Goal: Ask a question

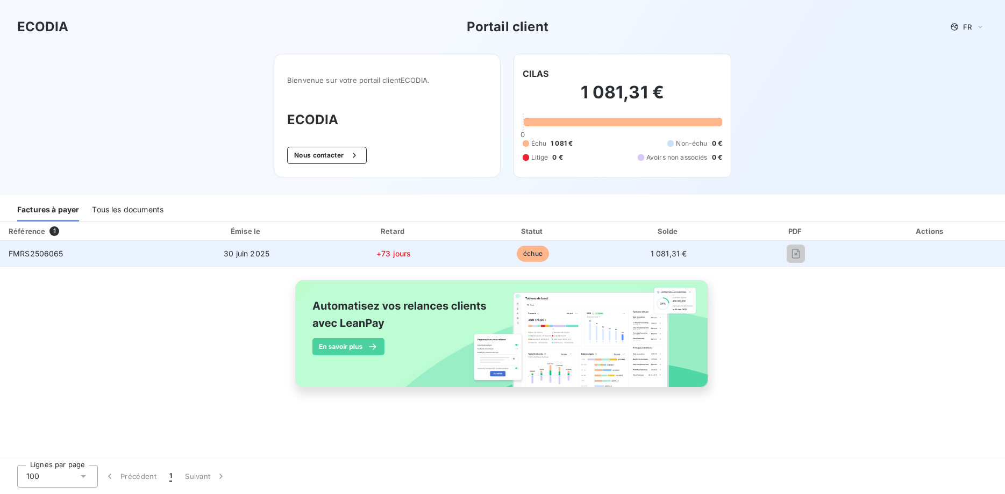
click at [18, 253] on span "FMRS2506065" at bounding box center [36, 253] width 55 height 9
click at [45, 252] on span "FMRS2506065" at bounding box center [36, 253] width 55 height 9
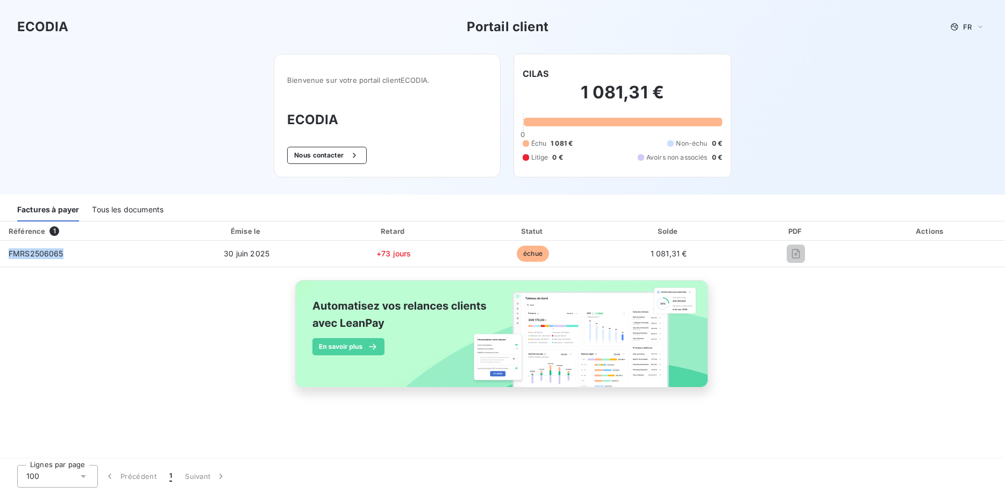
click at [159, 209] on div "Tous les documents" at bounding box center [128, 210] width 72 height 23
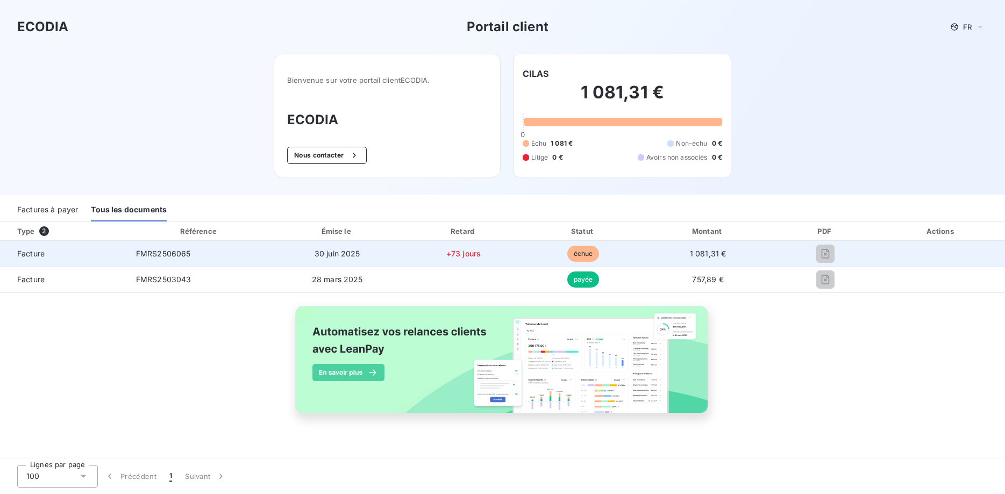
click at [148, 255] on span "FMRS2506065" at bounding box center [163, 253] width 55 height 9
click at [149, 258] on span "FMRS2506065" at bounding box center [163, 253] width 55 height 9
click at [154, 255] on span "FMRS2506065" at bounding box center [163, 253] width 55 height 9
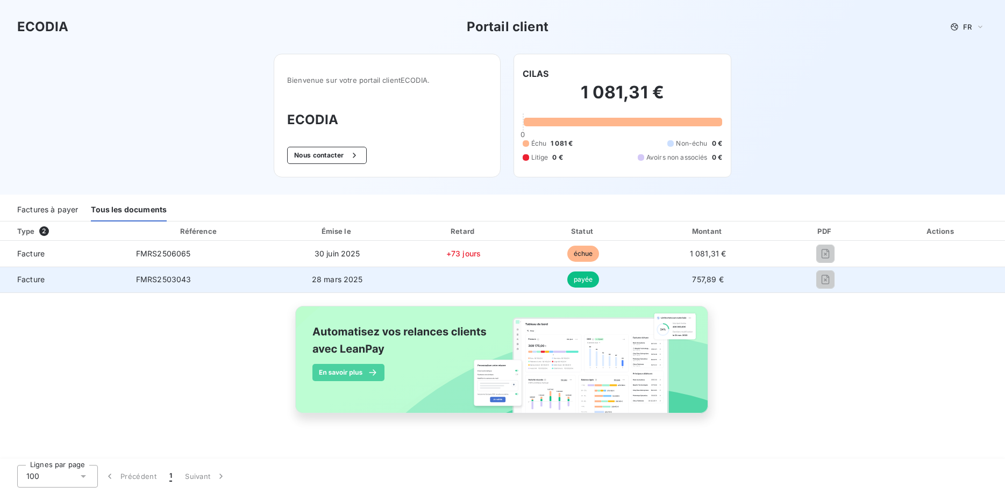
click at [164, 279] on span "FMRS2503043" at bounding box center [163, 279] width 55 height 9
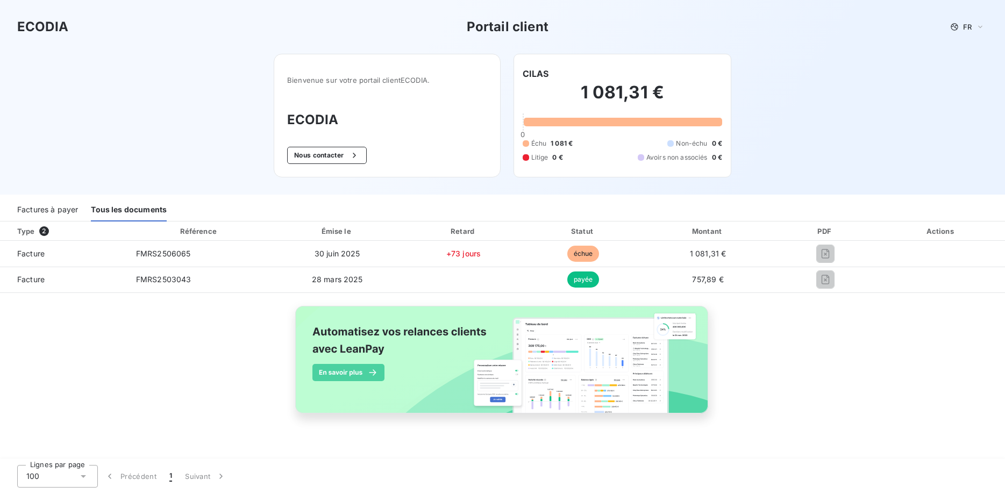
click at [56, 210] on div "Factures à payer" at bounding box center [47, 210] width 61 height 23
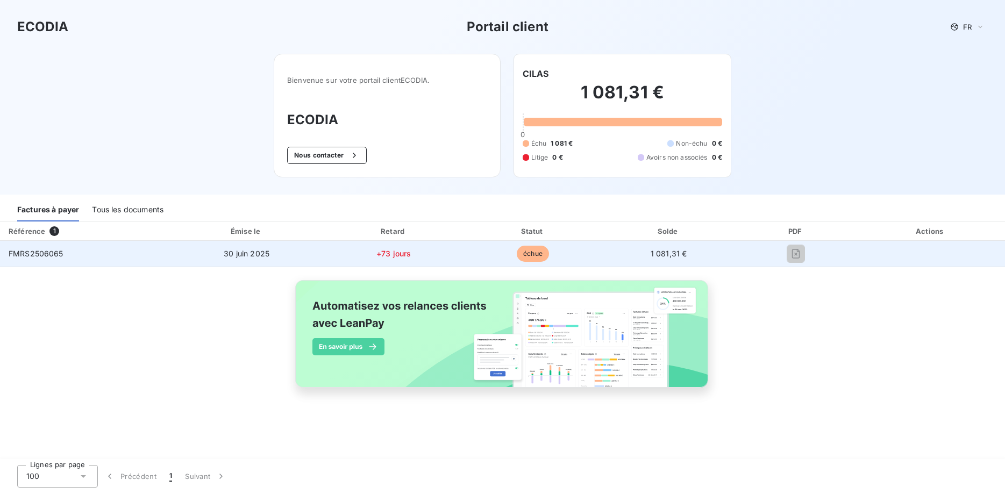
click at [42, 254] on span "FMRS2506065" at bounding box center [36, 253] width 55 height 9
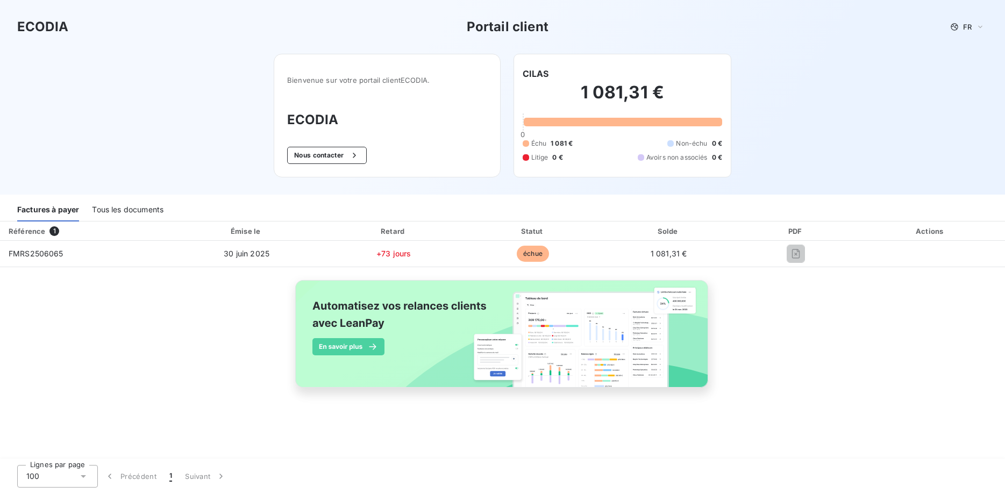
click at [617, 92] on h2 "1 081,31 €" at bounding box center [623, 98] width 200 height 32
click at [332, 156] on button "Nous contacter" at bounding box center [327, 155] width 80 height 17
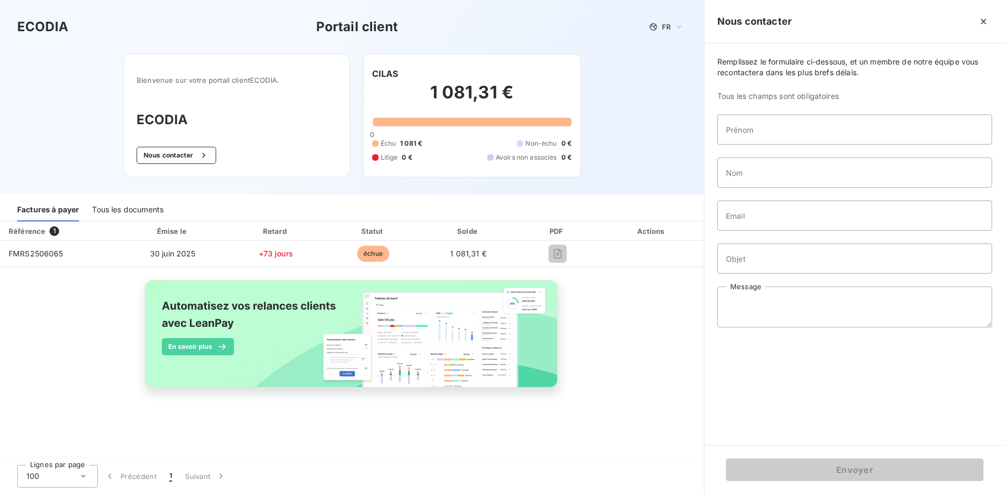
click at [126, 211] on div "Tous les documents" at bounding box center [128, 210] width 72 height 23
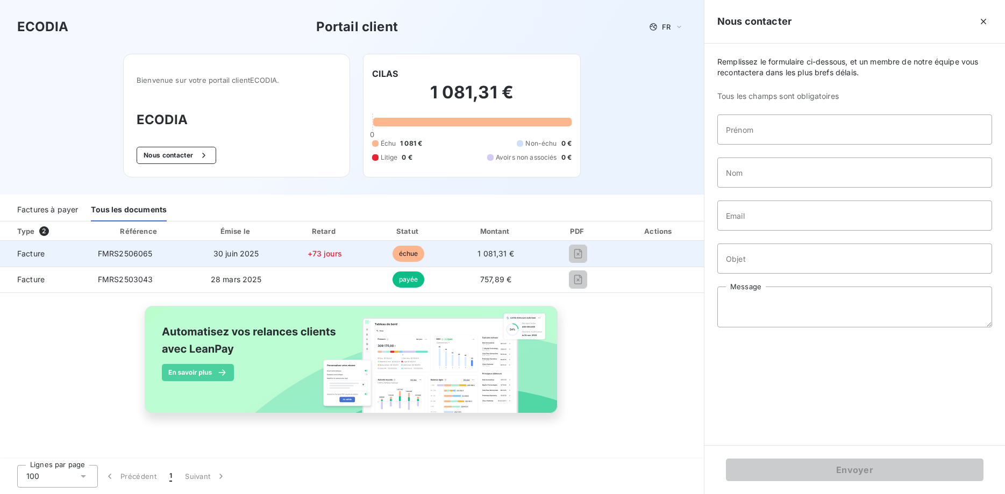
click at [115, 252] on span "FMRS2506065" at bounding box center [125, 253] width 55 height 9
click at [23, 249] on span "Facture" at bounding box center [45, 253] width 72 height 11
click at [32, 254] on span "Facture" at bounding box center [45, 253] width 72 height 11
click at [406, 254] on span "échue" at bounding box center [408, 254] width 32 height 16
drag, startPoint x: 406, startPoint y: 254, endPoint x: 354, endPoint y: 253, distance: 51.6
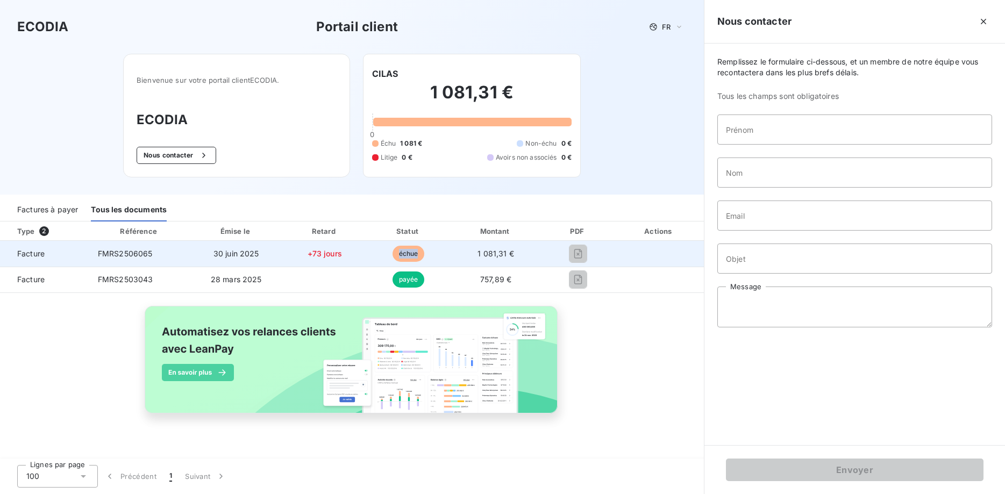
click at [405, 253] on span "échue" at bounding box center [408, 254] width 32 height 16
click at [447, 255] on td "échue" at bounding box center [408, 254] width 83 height 26
click at [517, 253] on td "1 081,31 €" at bounding box center [495, 254] width 92 height 26
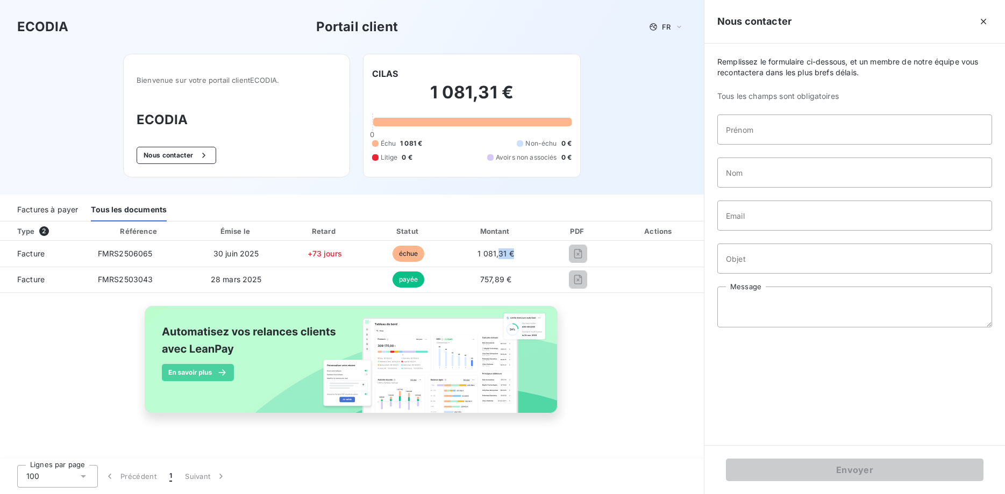
click at [42, 208] on div "Factures à payer" at bounding box center [47, 210] width 61 height 23
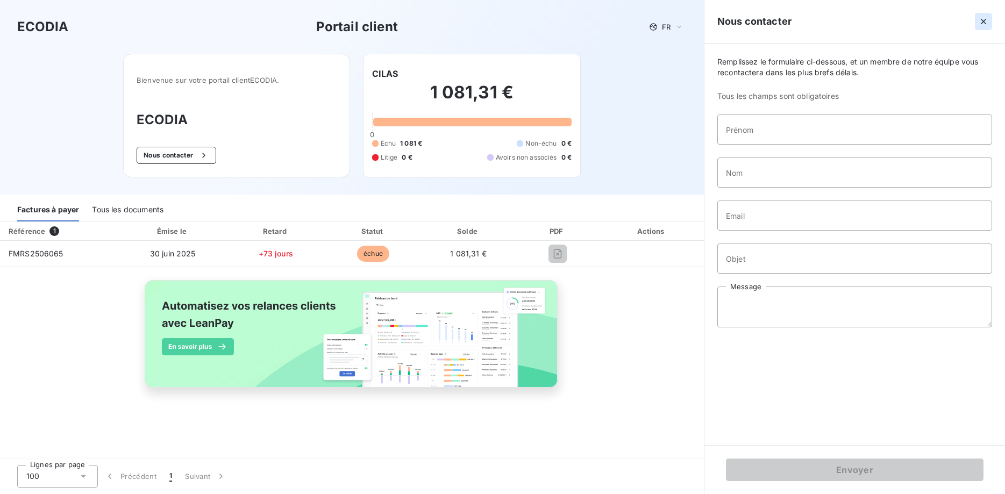
click at [982, 22] on icon "button" at bounding box center [983, 21] width 11 height 11
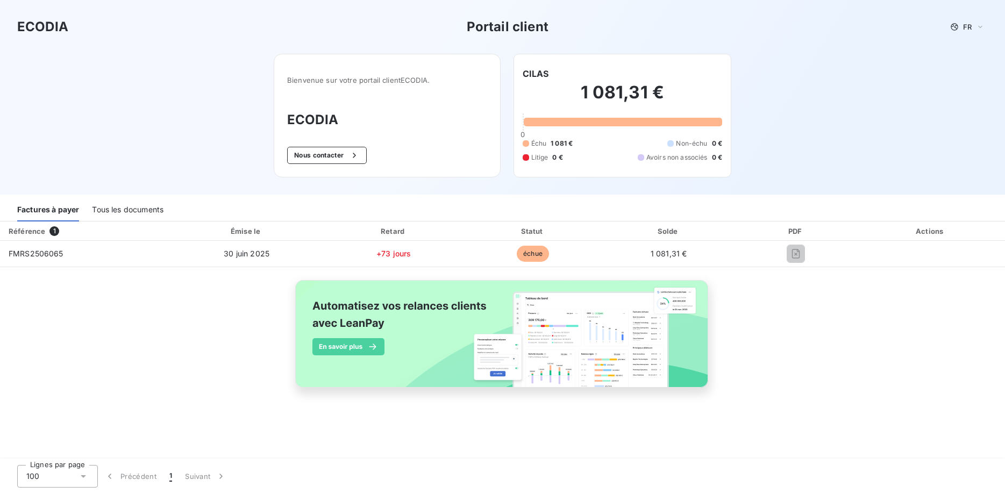
click at [163, 477] on button "1" at bounding box center [171, 476] width 16 height 23
click at [319, 155] on button "Nous contacter" at bounding box center [327, 155] width 80 height 17
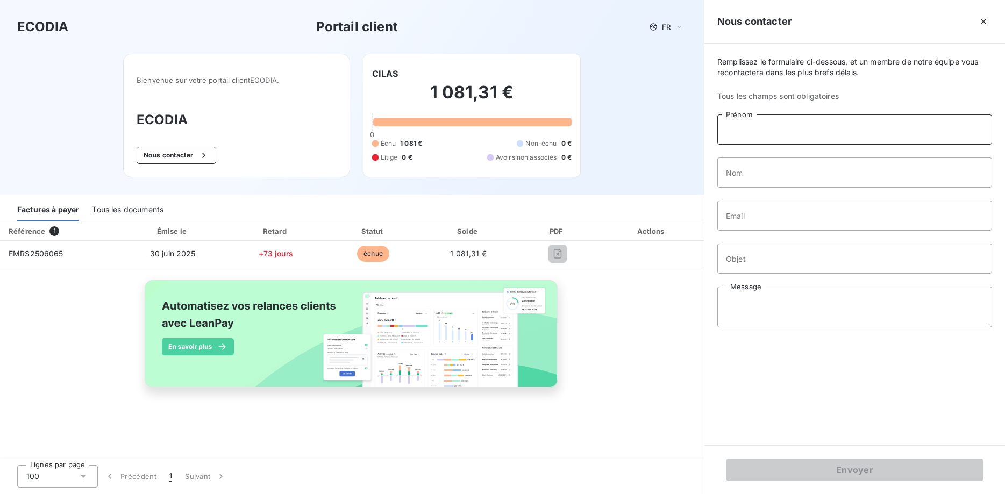
click at [793, 126] on input "Prénom" at bounding box center [854, 130] width 275 height 30
click at [774, 165] on input "Nom" at bounding box center [854, 173] width 275 height 30
click at [779, 135] on input "Prénom" at bounding box center [854, 130] width 275 height 30
type input "s"
type input "[PERSON_NAME]"
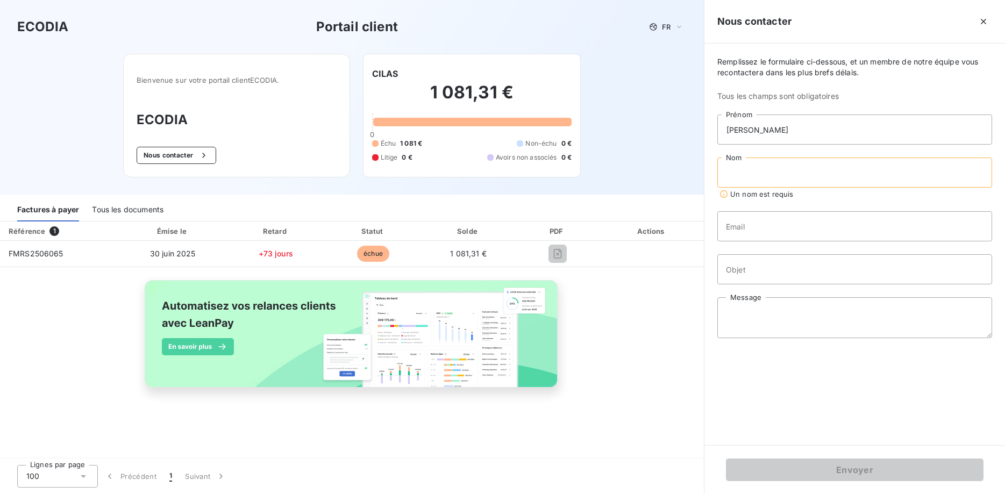
click at [782, 169] on input "Nom" at bounding box center [854, 173] width 275 height 30
type input "L"
type input "SAVEURS MATIC"
click at [735, 211] on input "Email" at bounding box center [854, 216] width 275 height 30
type input "[EMAIL_ADDRESS][DOMAIN_NAME]"
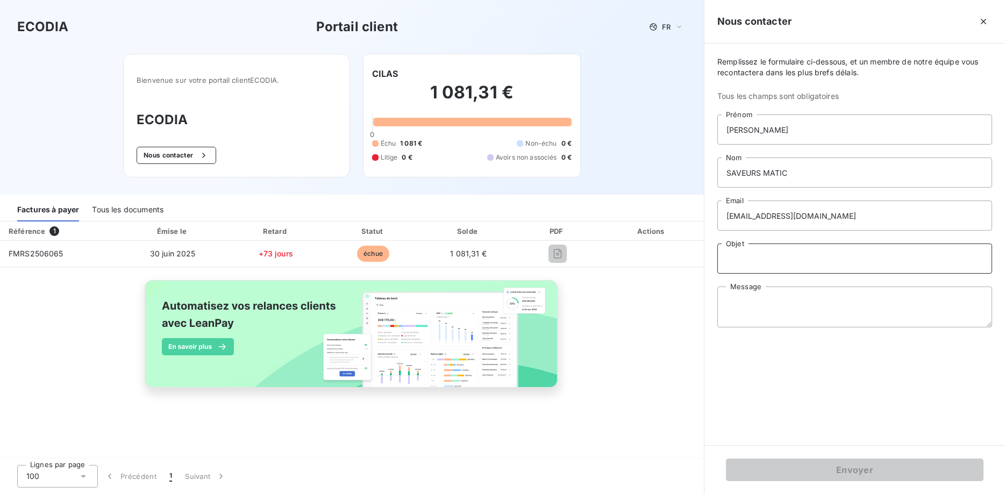
click at [760, 264] on input "Objet" at bounding box center [854, 259] width 275 height 30
type input "votre facture 2506065"
click at [738, 300] on textarea "Message" at bounding box center [854, 307] width 275 height 41
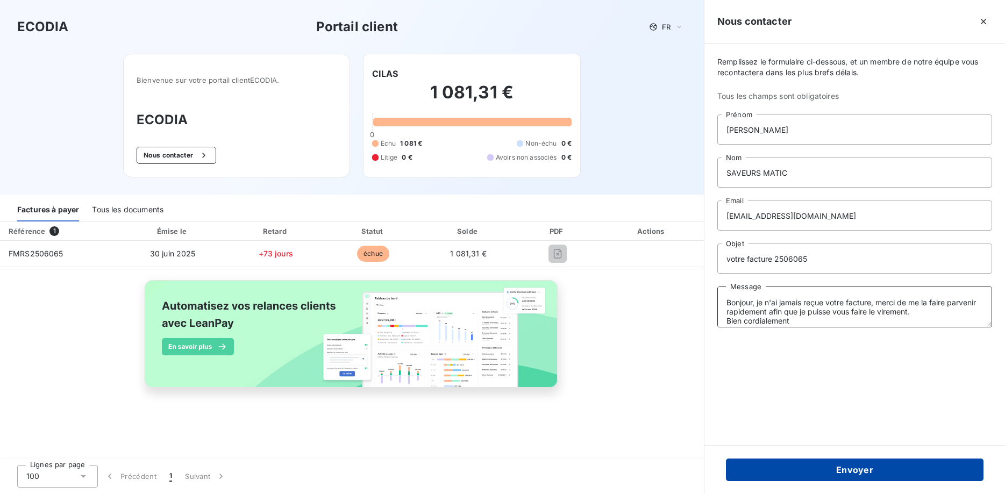
type textarea "Bonjour, je n'ai jamais reçue votre facture, merci de me la faire parvenir rapi…"
click at [850, 467] on button "Envoyer" at bounding box center [855, 470] width 258 height 23
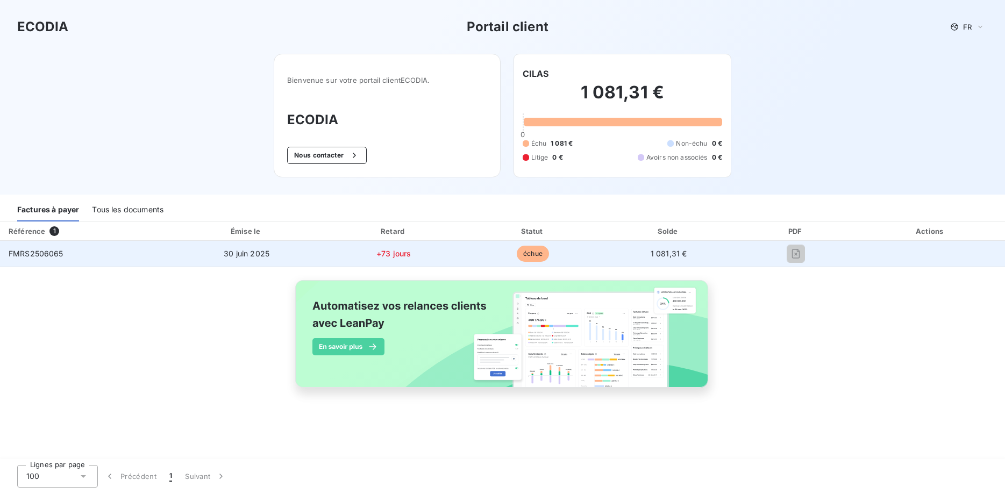
click at [532, 250] on span "échue" at bounding box center [533, 254] width 32 height 16
click at [240, 248] on td "30 juin 2025" at bounding box center [246, 254] width 153 height 26
